Goal: Transaction & Acquisition: Purchase product/service

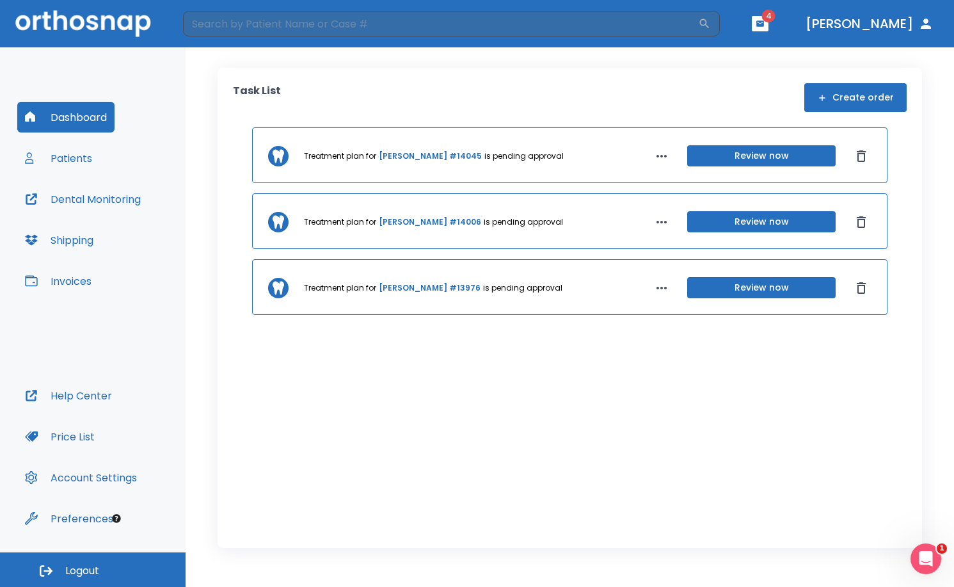
click at [769, 23] on button "button" at bounding box center [760, 23] width 17 height 15
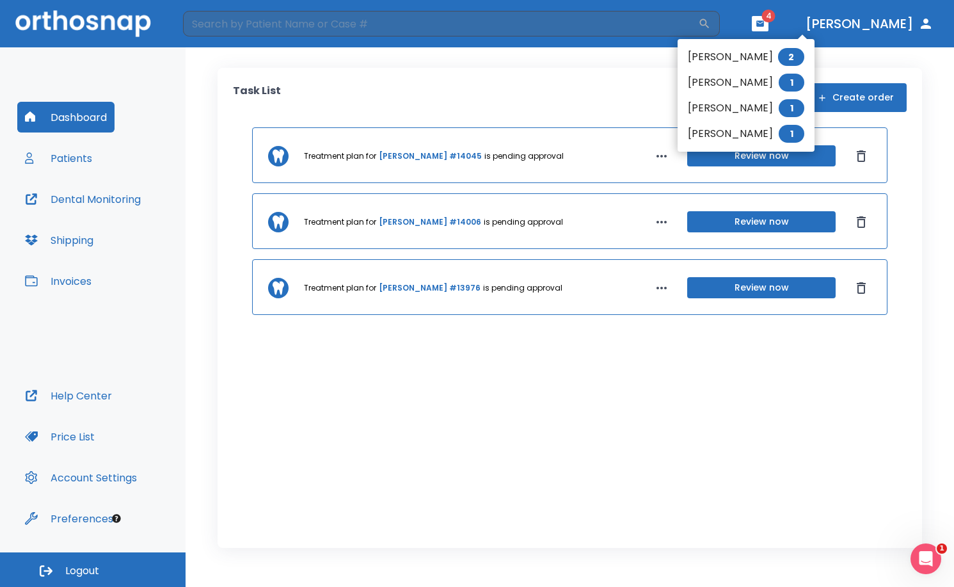
click at [62, 282] on div at bounding box center [477, 293] width 954 height 587
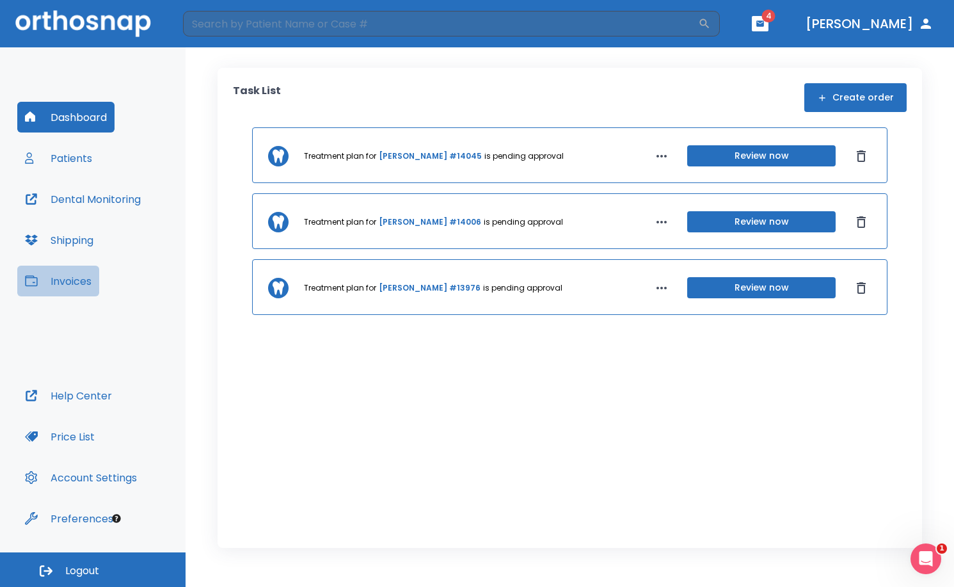
click at [67, 282] on button "Invoices" at bounding box center [58, 281] width 82 height 31
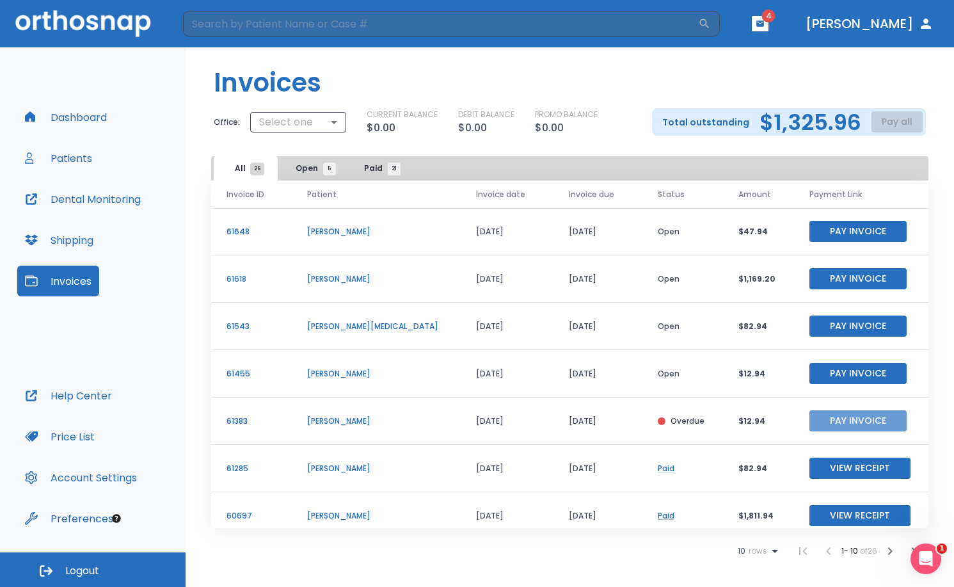
click at [839, 419] on button "Pay Invoice" at bounding box center [858, 420] width 97 height 21
click at [849, 276] on button "Pay Invoice" at bounding box center [858, 278] width 97 height 21
click at [849, 366] on button "Pay Invoice" at bounding box center [858, 373] width 97 height 21
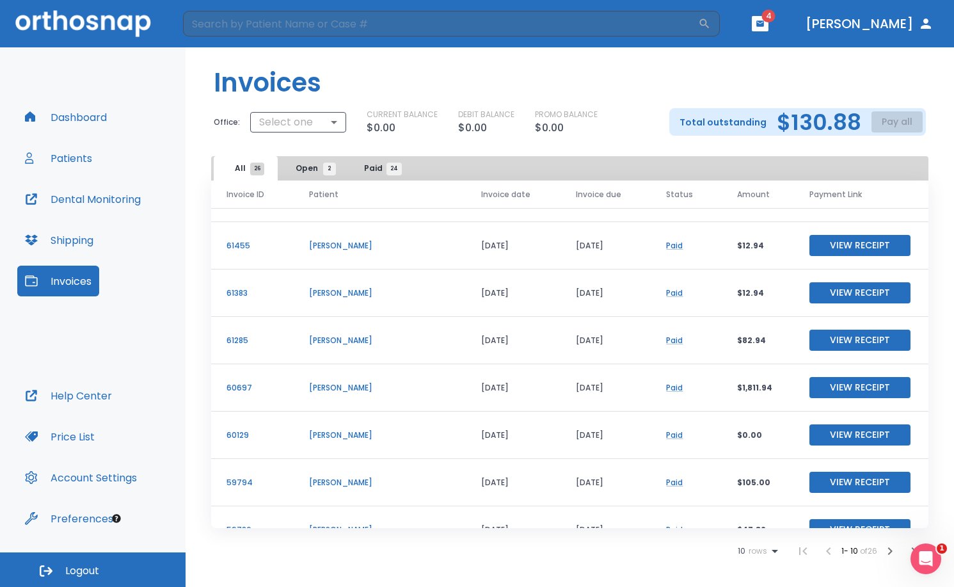
scroll to position [64, 0]
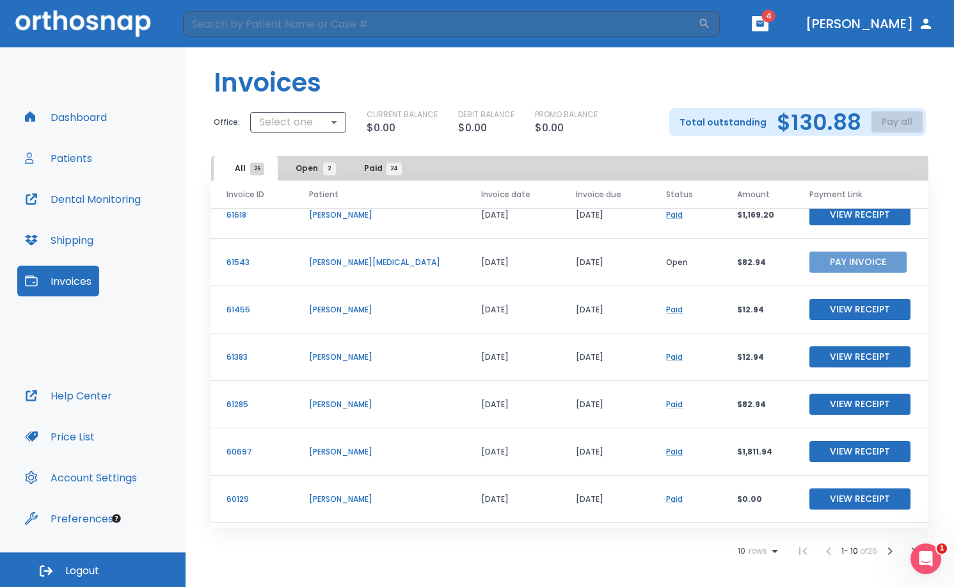
click at [845, 262] on button "Pay Invoice" at bounding box center [858, 262] width 97 height 21
